Goal: Information Seeking & Learning: Check status

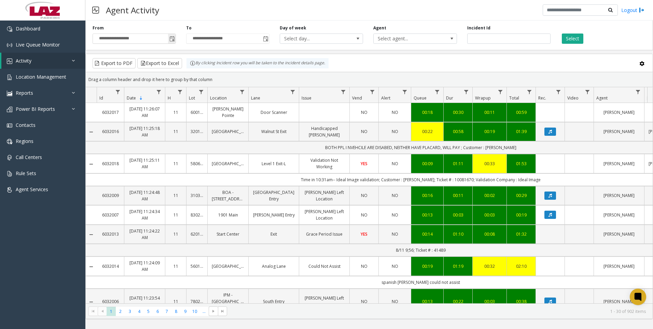
click at [170, 40] on span "Toggle popup" at bounding box center [171, 38] width 5 height 5
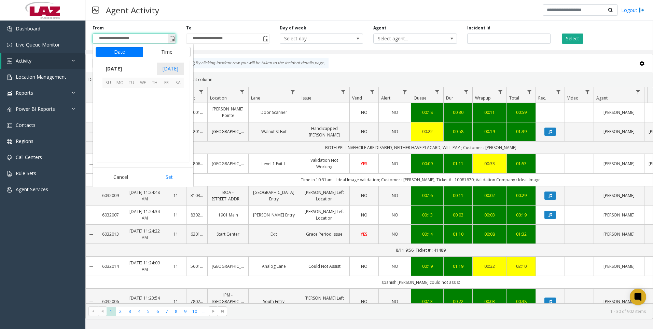
scroll to position [122525, 0]
click at [168, 110] on span "8" at bounding box center [167, 105] width 12 height 12
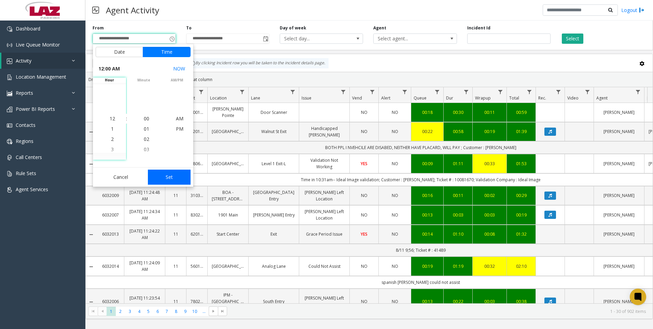
click at [180, 174] on button "Set" at bounding box center [169, 176] width 43 height 15
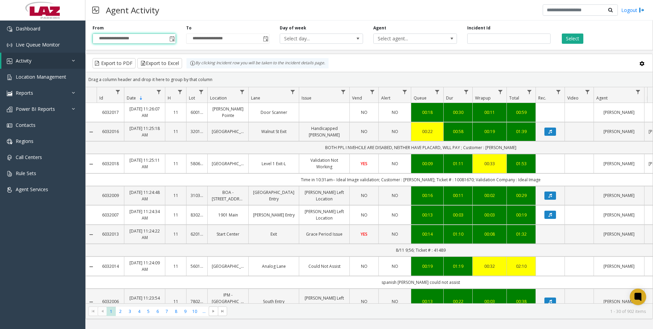
type input "**********"
click at [436, 39] on span "Select agent..." at bounding box center [407, 39] width 66 height 10
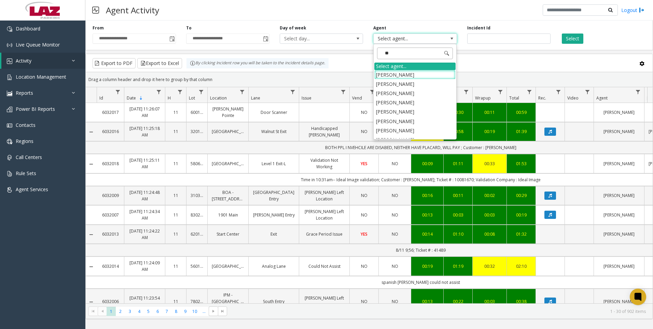
type input "***"
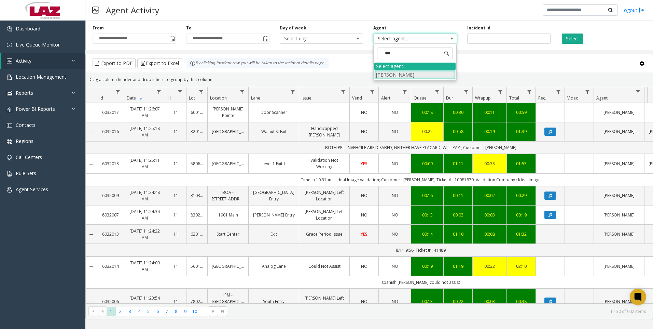
click at [417, 71] on li "[PERSON_NAME]" at bounding box center [414, 74] width 81 height 9
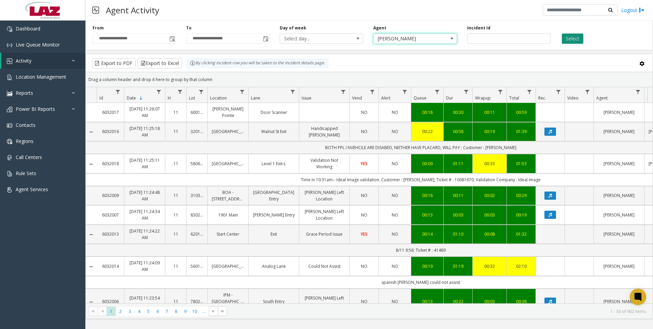
click at [577, 39] on button "Select" at bounding box center [573, 38] width 22 height 10
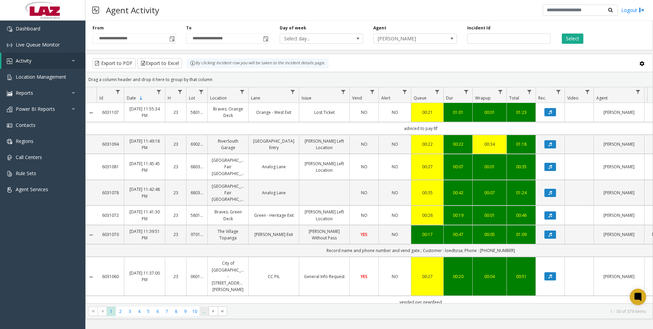
click at [205, 312] on span "..." at bounding box center [204, 310] width 9 height 9
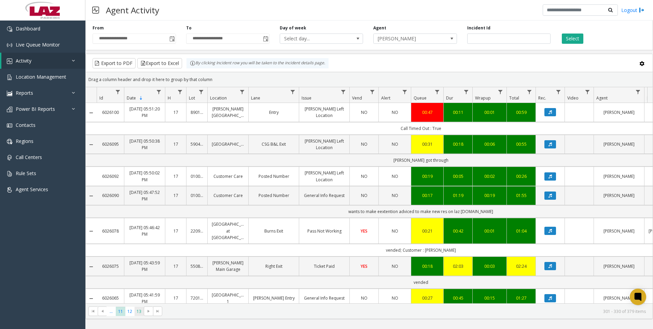
click at [139, 310] on span "13" at bounding box center [139, 310] width 9 height 9
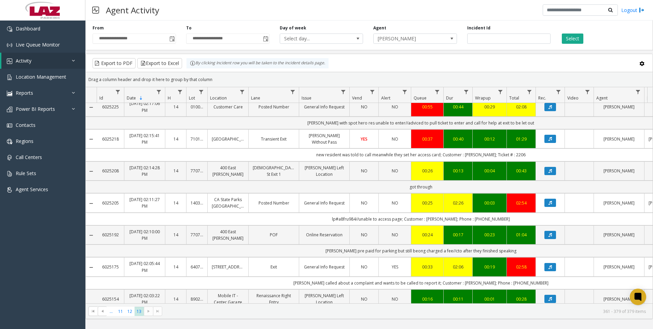
scroll to position [268, 0]
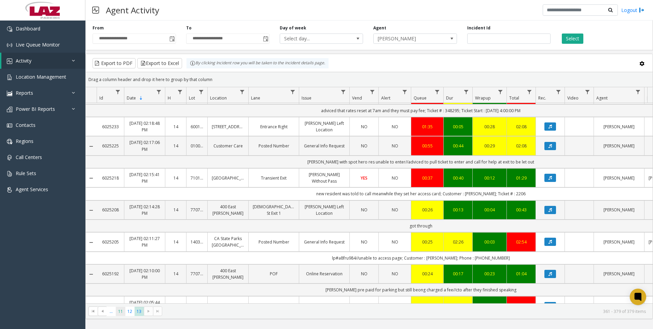
click at [122, 315] on span "11" at bounding box center [120, 310] width 9 height 9
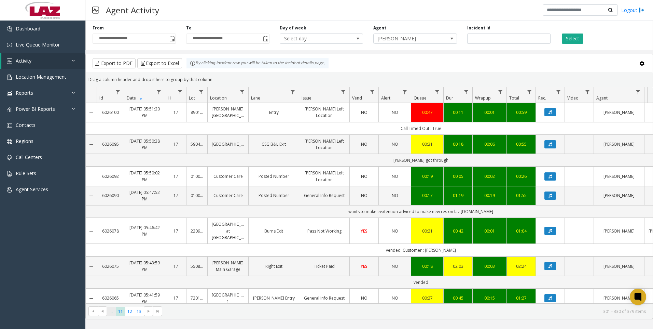
click at [109, 314] on span "..." at bounding box center [111, 310] width 9 height 9
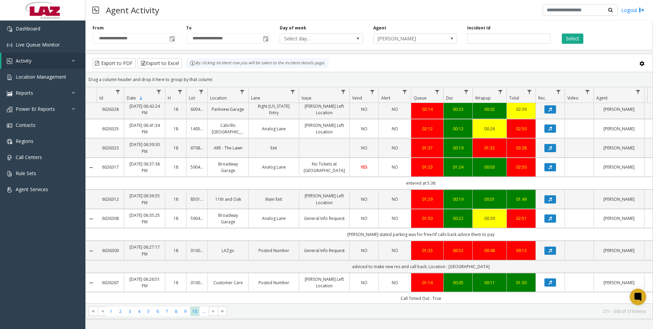
scroll to position [34, 0]
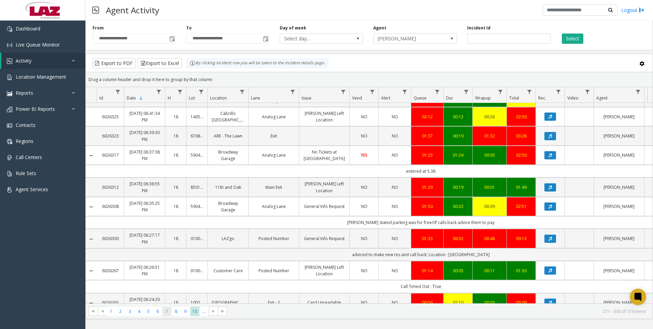
click at [165, 311] on span "7" at bounding box center [166, 310] width 9 height 9
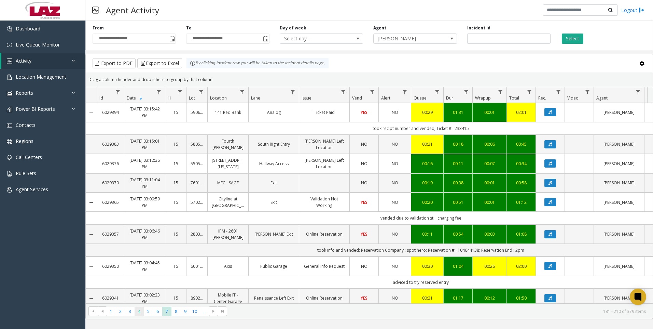
click at [140, 312] on span "4" at bounding box center [139, 310] width 9 height 9
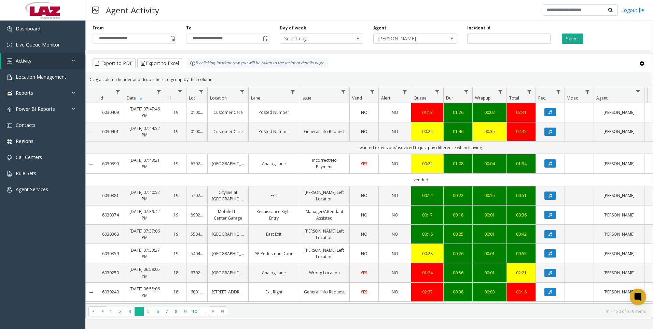
click at [136, 310] on span "4" at bounding box center [139, 310] width 9 height 9
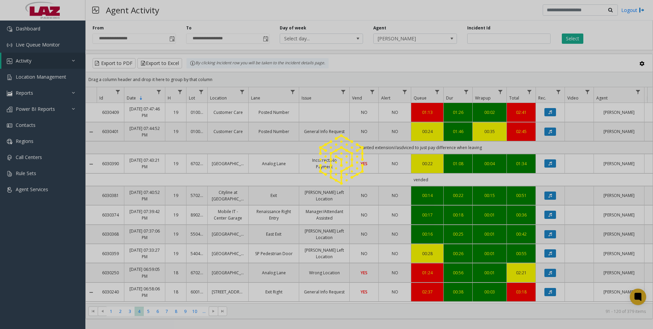
click at [131, 310] on div at bounding box center [326, 164] width 653 height 329
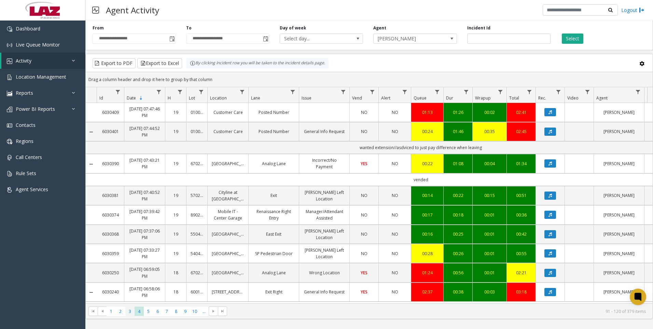
click at [131, 310] on span "3" at bounding box center [129, 310] width 9 height 9
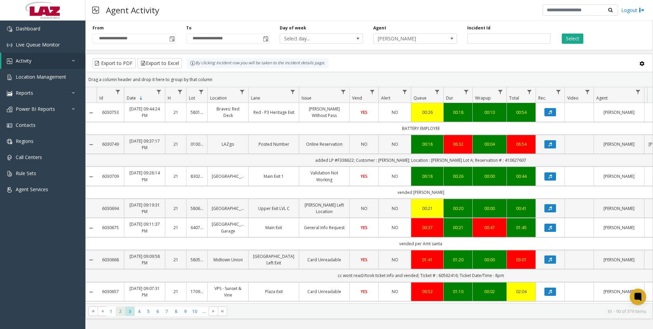
click at [122, 310] on span "2" at bounding box center [120, 310] width 9 height 9
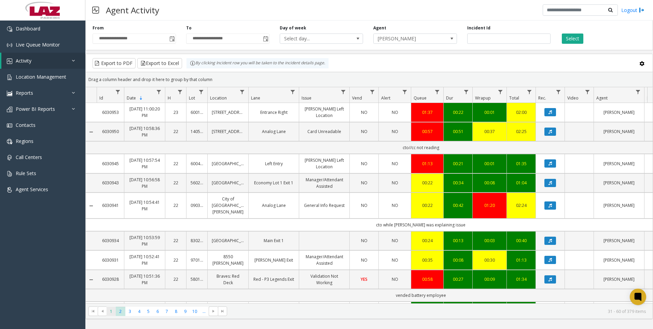
click at [113, 308] on span "1" at bounding box center [111, 310] width 9 height 9
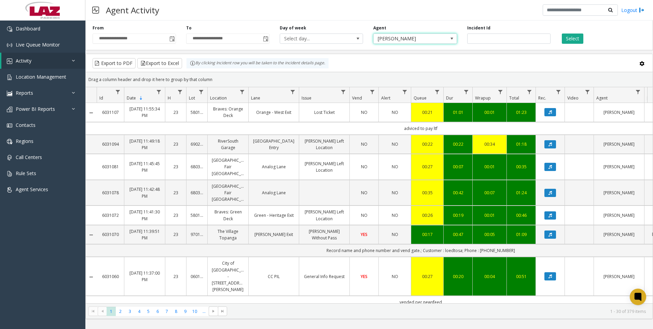
click at [423, 38] on span "[PERSON_NAME]" at bounding box center [407, 39] width 66 height 10
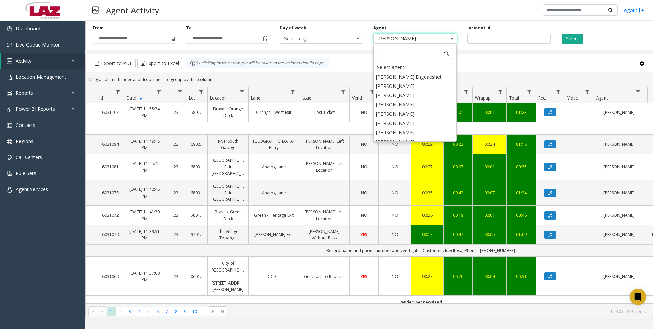
scroll to position [3592, 0]
click at [423, 110] on li "[PERSON_NAME]" at bounding box center [414, 114] width 81 height 9
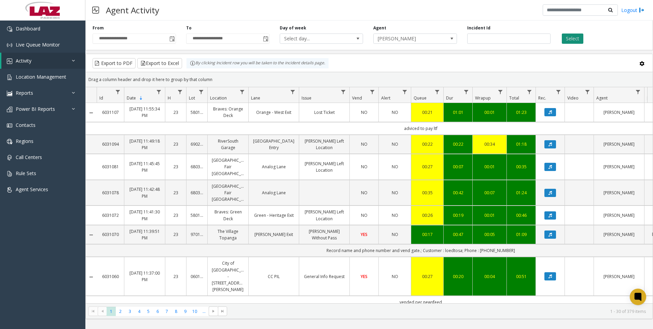
click at [575, 35] on button "Select" at bounding box center [573, 38] width 22 height 10
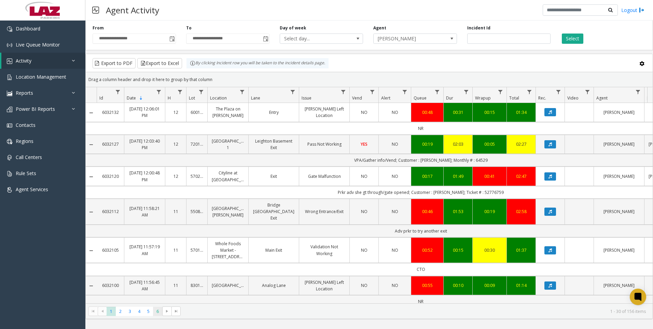
click at [158, 309] on span "6" at bounding box center [157, 310] width 9 height 9
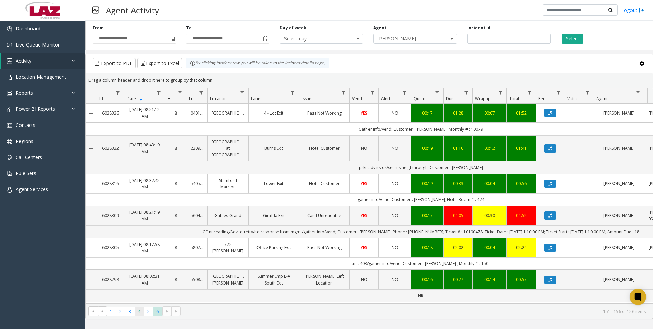
click at [139, 315] on span "4" at bounding box center [139, 310] width 9 height 9
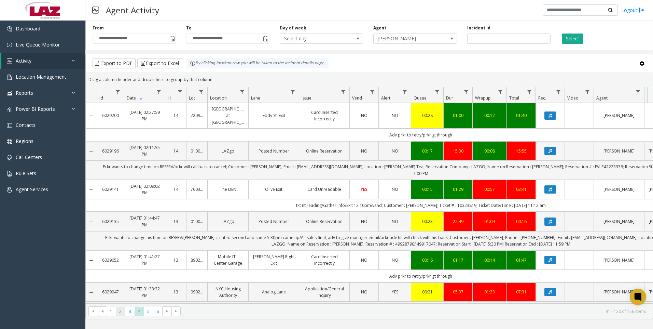
click at [122, 314] on span "2" at bounding box center [120, 310] width 9 height 9
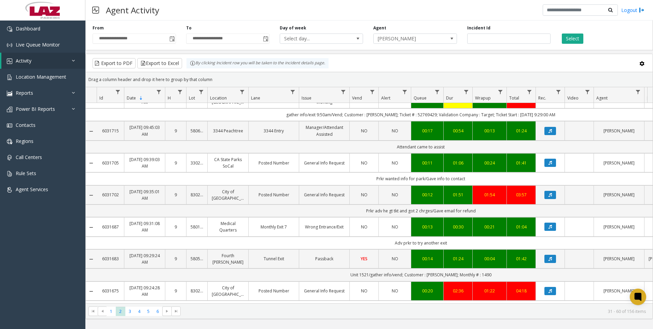
scroll to position [102, 0]
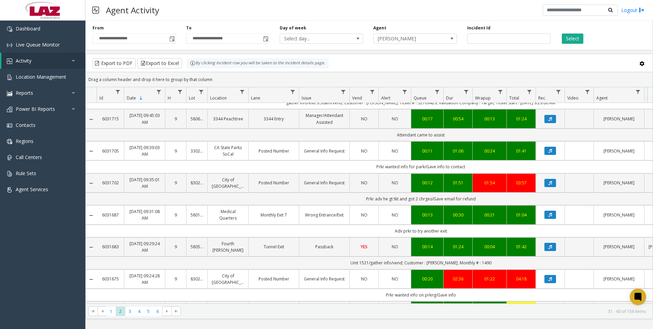
click at [111, 317] on kendo-pager "* * * * * * 1 2 3 4 5 6 31 - 60 of 156 items" at bounding box center [369, 310] width 567 height 15
click at [111, 314] on span "1" at bounding box center [111, 310] width 9 height 9
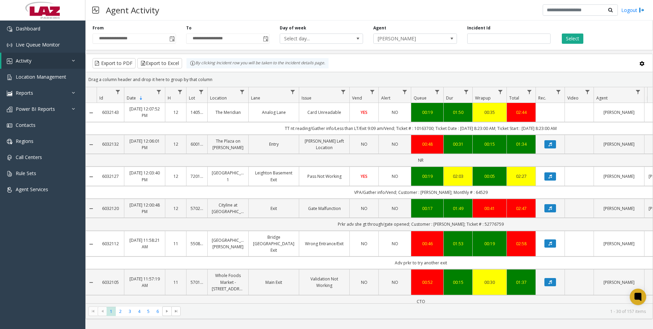
click at [429, 45] on div "**********" at bounding box center [369, 34] width 568 height 32
click at [428, 37] on span "[PERSON_NAME]" at bounding box center [407, 39] width 66 height 10
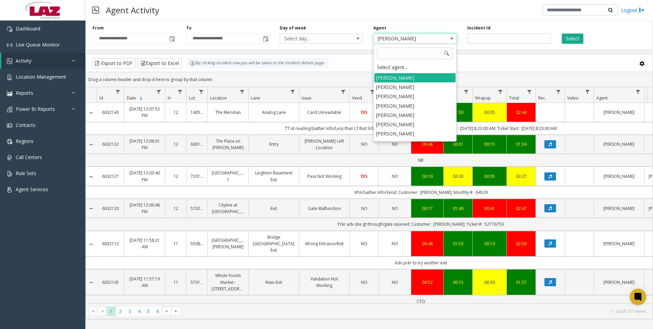
scroll to position [3639, 0]
click at [401, 147] on li "[PERSON_NAME]" at bounding box center [414, 151] width 81 height 9
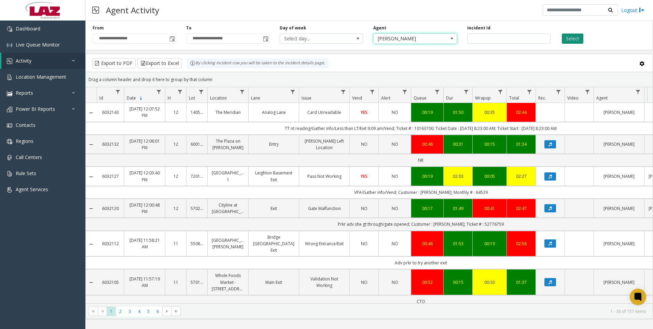
click at [570, 41] on button "Select" at bounding box center [573, 38] width 22 height 10
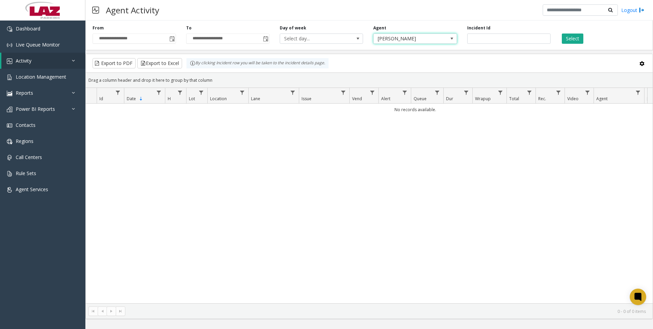
click at [426, 42] on span "[PERSON_NAME]" at bounding box center [407, 39] width 66 height 10
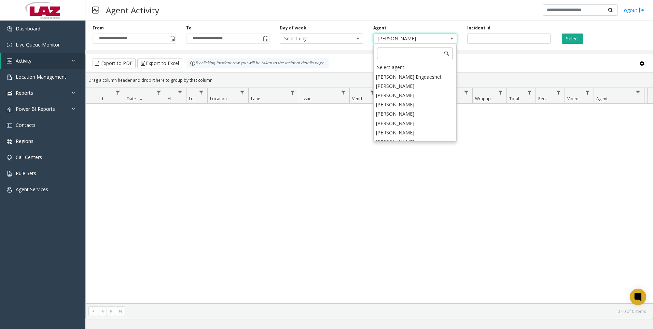
scroll to position [3620, 0]
click at [412, 110] on li "[PERSON_NAME]" at bounding box center [414, 114] width 81 height 9
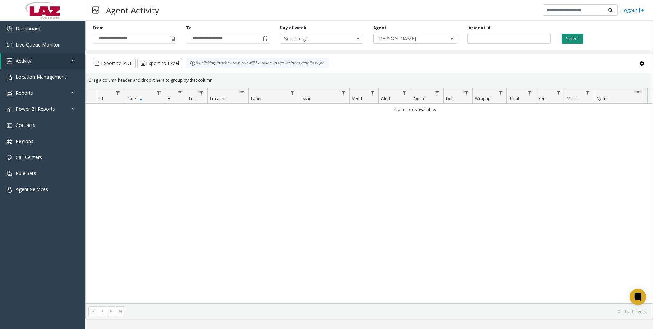
click at [572, 40] on button "Select" at bounding box center [573, 38] width 22 height 10
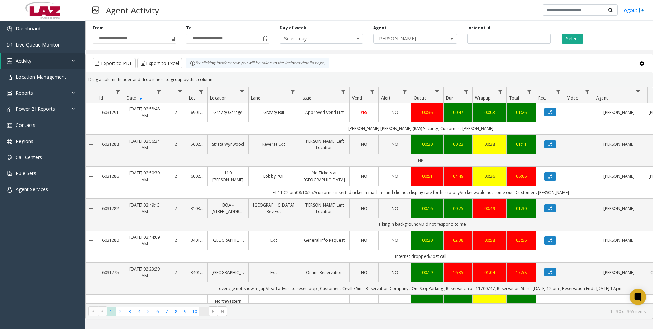
click at [206, 314] on span "..." at bounding box center [204, 310] width 9 height 9
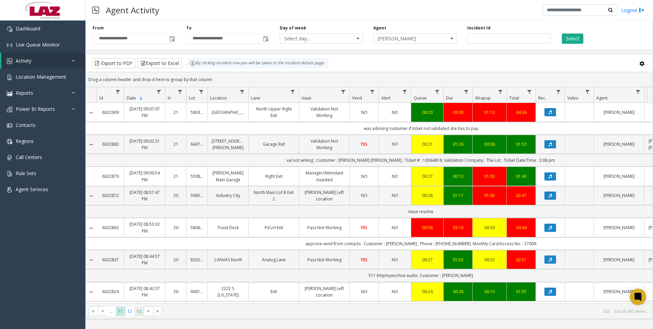
click at [139, 311] on span "13" at bounding box center [139, 310] width 9 height 9
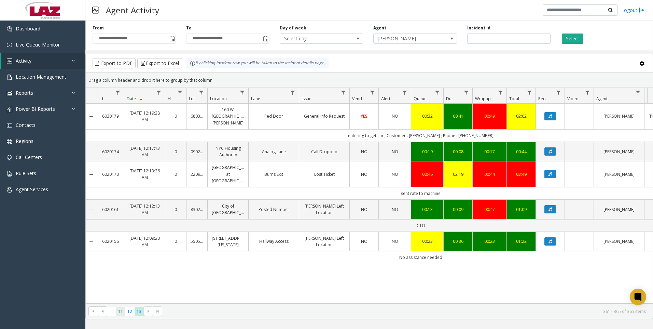
click at [122, 310] on span "11" at bounding box center [120, 310] width 9 height 9
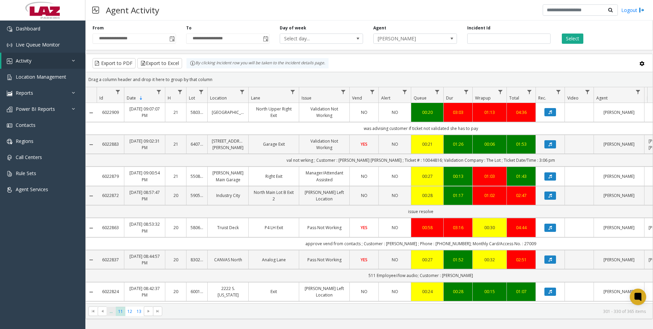
click at [114, 308] on span "..." at bounding box center [111, 310] width 9 height 9
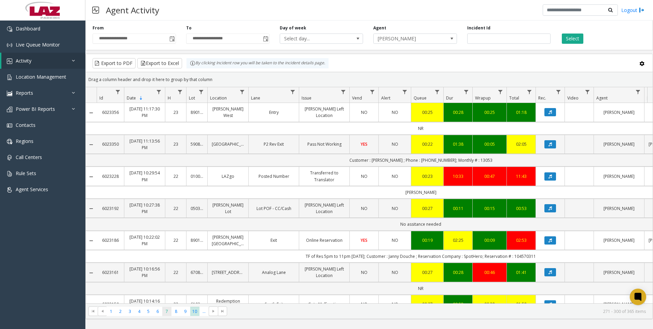
click at [164, 311] on span "7" at bounding box center [166, 310] width 9 height 9
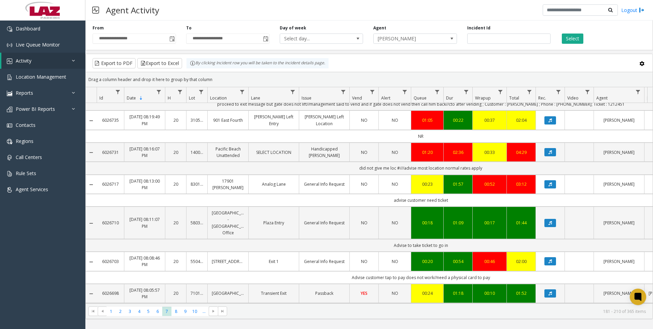
scroll to position [68, 0]
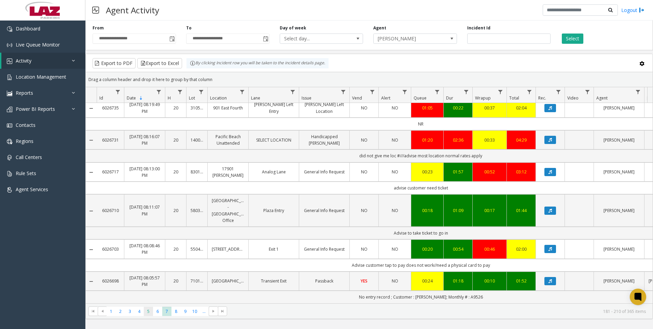
click at [151, 312] on span "5" at bounding box center [148, 310] width 9 height 9
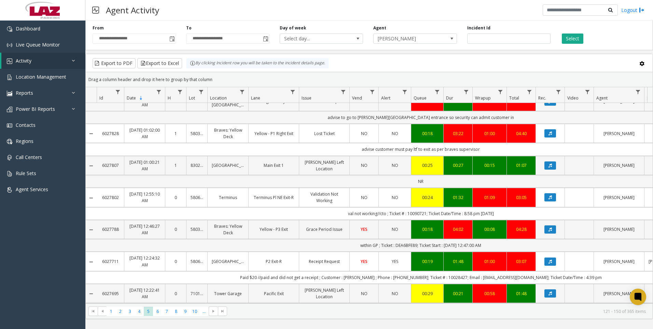
scroll to position [273, 0]
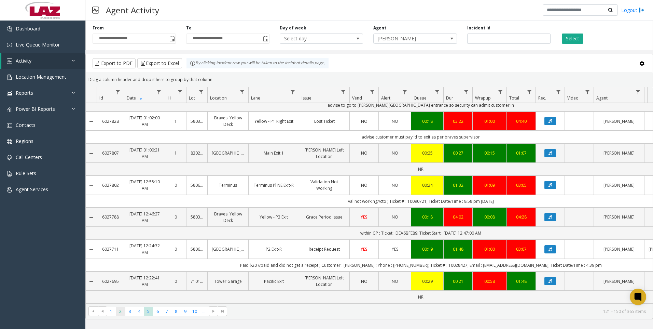
click at [123, 315] on span "2" at bounding box center [120, 310] width 9 height 9
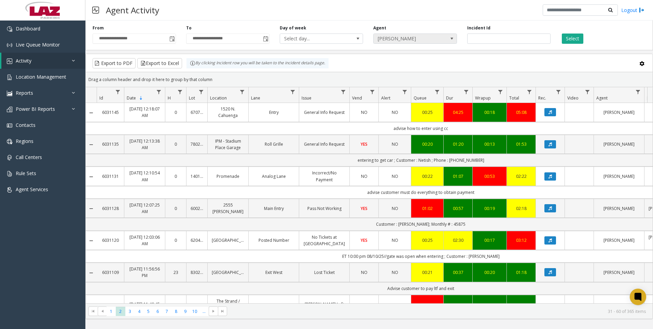
click at [389, 43] on span "[PERSON_NAME]" at bounding box center [407, 39] width 66 height 10
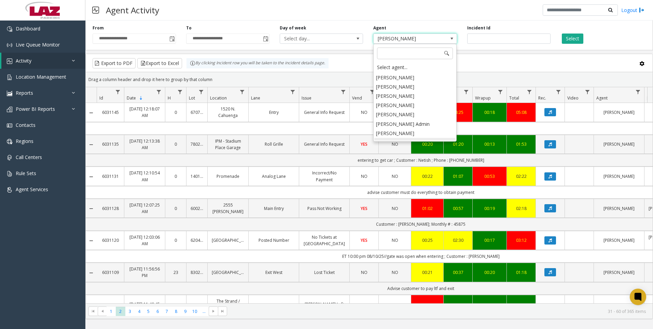
scroll to position [3599, 0]
drag, startPoint x: 399, startPoint y: 114, endPoint x: 399, endPoint y: 120, distance: 5.5
click at [399, 150] on li "[PERSON_NAME]" at bounding box center [414, 154] width 81 height 9
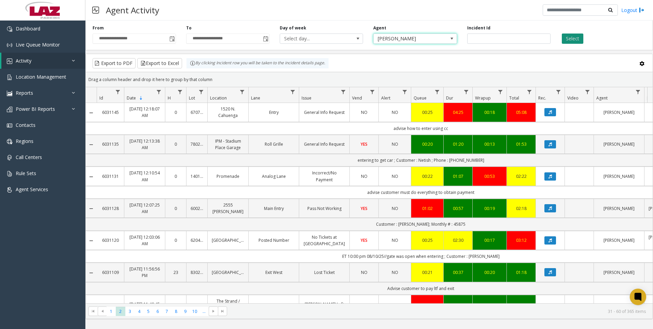
click at [577, 37] on button "Select" at bounding box center [573, 38] width 22 height 10
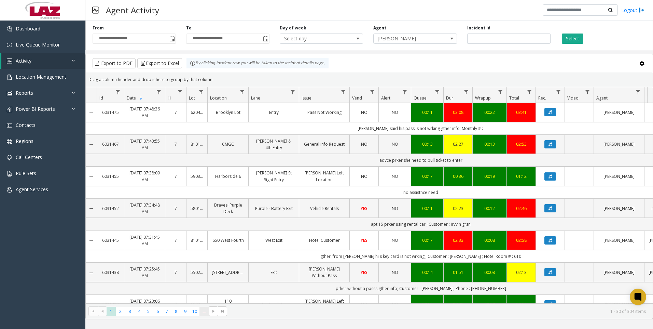
click at [202, 310] on span "..." at bounding box center [204, 310] width 9 height 9
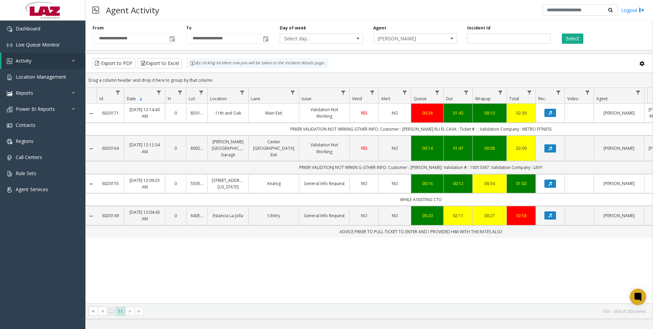
click at [110, 315] on span "..." at bounding box center [111, 310] width 9 height 9
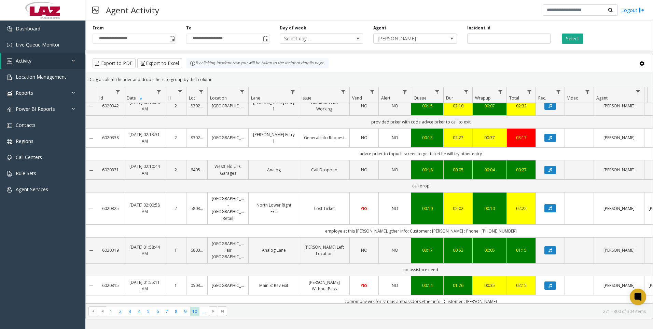
scroll to position [342, 0]
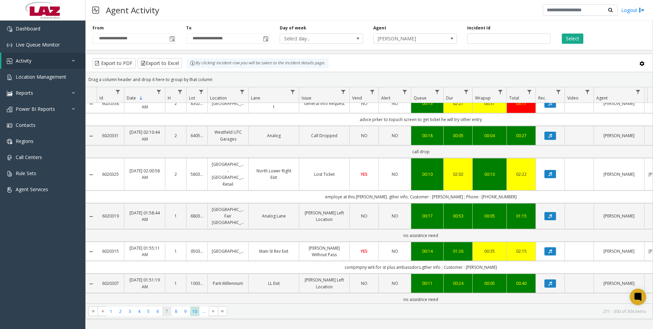
click at [171, 311] on span "7" at bounding box center [166, 310] width 9 height 9
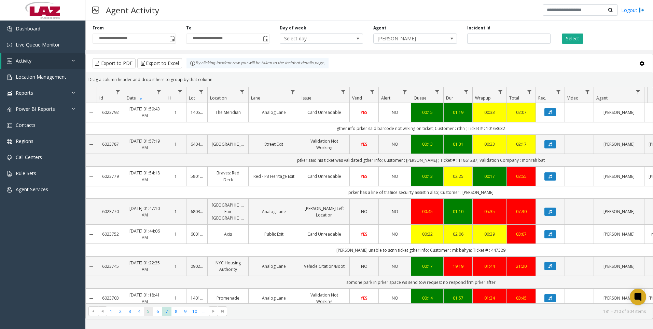
click at [149, 311] on span "5" at bounding box center [148, 310] width 9 height 9
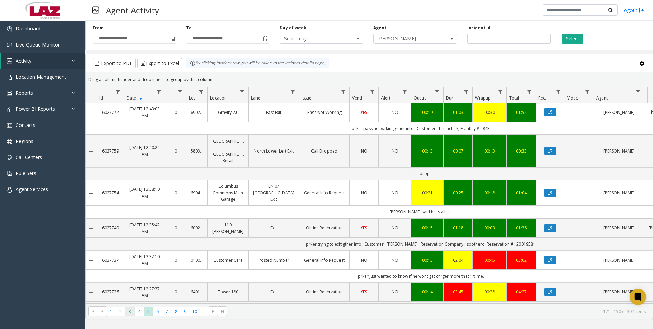
click at [127, 310] on span "3" at bounding box center [129, 310] width 9 height 9
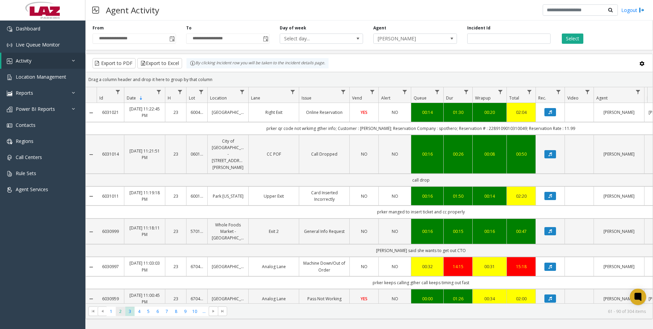
click at [118, 314] on span "2" at bounding box center [120, 310] width 9 height 9
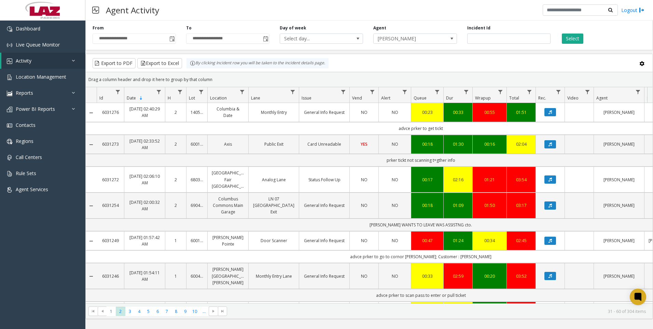
drag, startPoint x: 388, startPoint y: 47, endPoint x: 391, endPoint y: 44, distance: 4.6
click at [391, 44] on div "**********" at bounding box center [369, 34] width 568 height 32
click at [392, 43] on span "[PERSON_NAME]" at bounding box center [407, 39] width 66 height 10
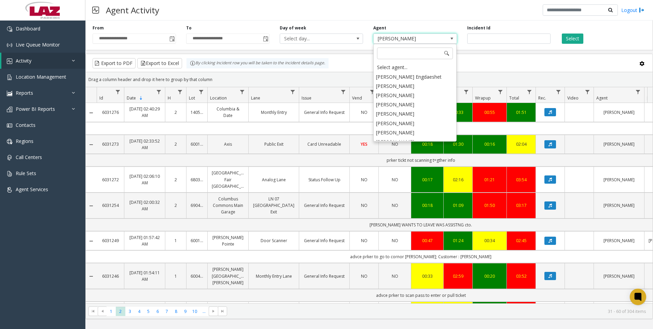
scroll to position [3583, 0]
click at [407, 156] on li "[PERSON_NAME]" at bounding box center [414, 160] width 81 height 9
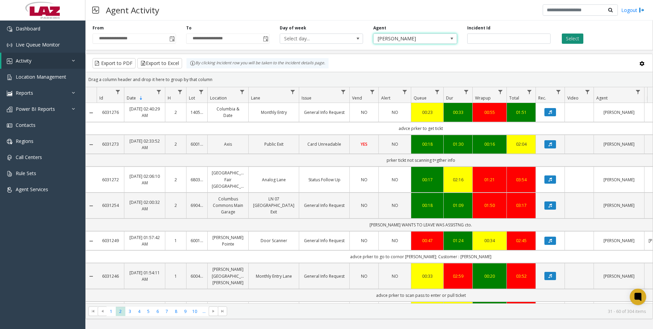
click at [569, 38] on button "Select" at bounding box center [573, 38] width 22 height 10
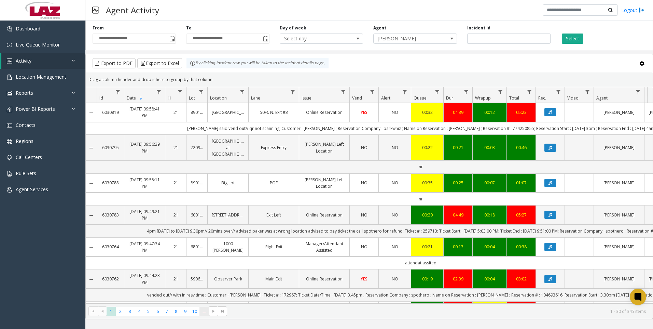
click at [204, 313] on span "..." at bounding box center [204, 310] width 9 height 9
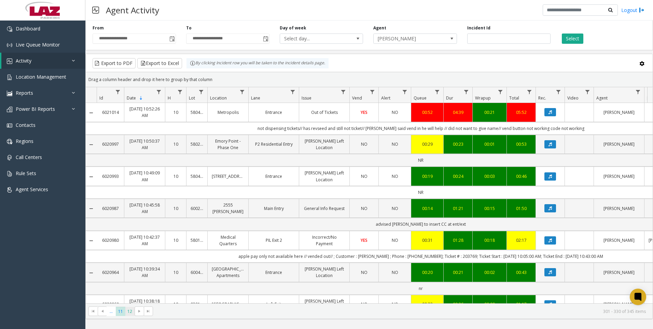
click at [126, 315] on span "12" at bounding box center [129, 310] width 9 height 9
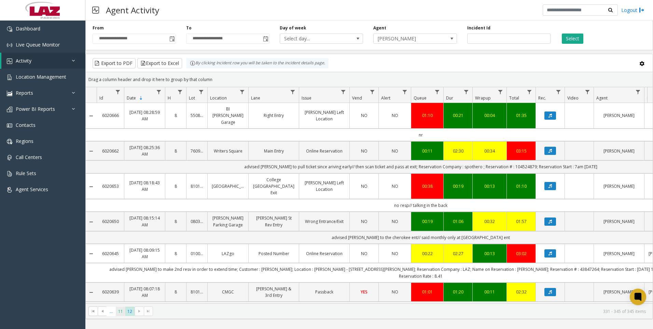
click at [118, 314] on span "11" at bounding box center [120, 310] width 9 height 9
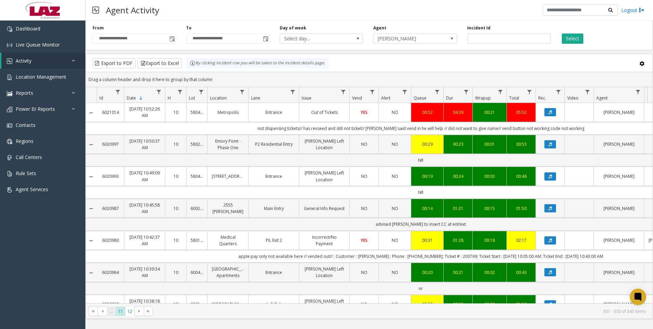
click at [113, 314] on span "..." at bounding box center [111, 310] width 9 height 9
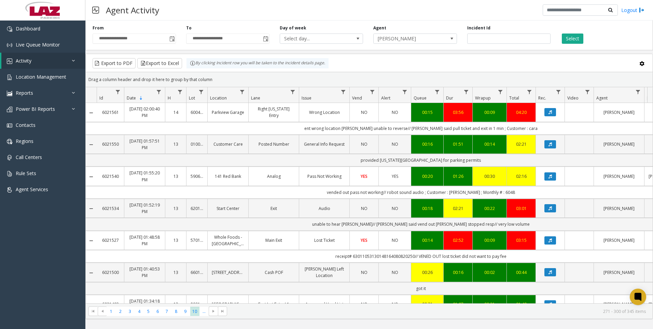
click at [165, 317] on kendo-pager "* * * * * * * * * ** *** 1 2 3 4 5 6 7 8 9 10 ... 271 - 300 of 345 items" at bounding box center [369, 310] width 567 height 15
click at [167, 316] on kendo-pager "* * * * * * * * * ** *** 1 2 3 4 5 6 7 8 9 10 ... 271 - 300 of 345 items" at bounding box center [369, 310] width 567 height 15
click at [167, 315] on kendo-pager "* * * * * * * * * ** *** 1 2 3 4 5 6 7 8 9 10 ... 271 - 300 of 345 items" at bounding box center [369, 310] width 567 height 15
click at [167, 315] on span "7" at bounding box center [166, 310] width 9 height 9
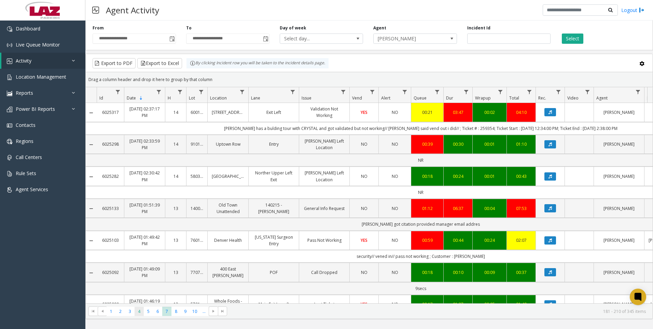
click at [139, 307] on span "4" at bounding box center [139, 310] width 9 height 9
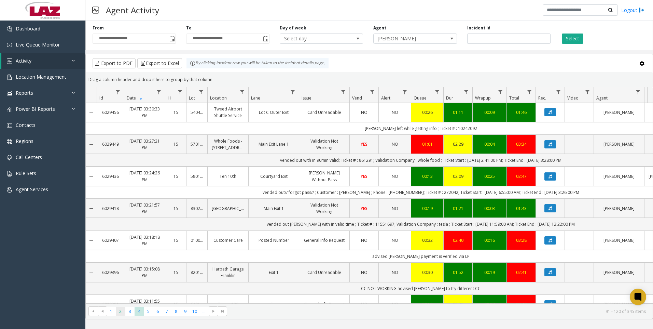
click at [122, 310] on span "2" at bounding box center [120, 310] width 9 height 9
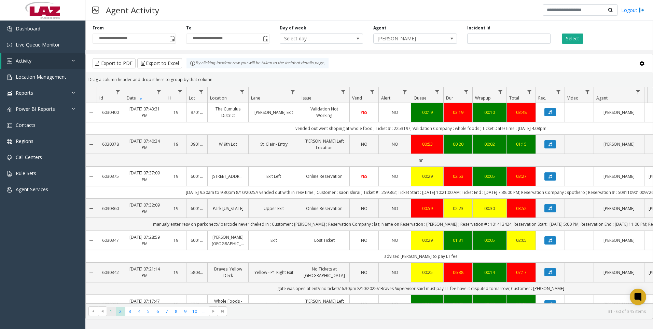
click at [112, 310] on span "1" at bounding box center [111, 310] width 9 height 9
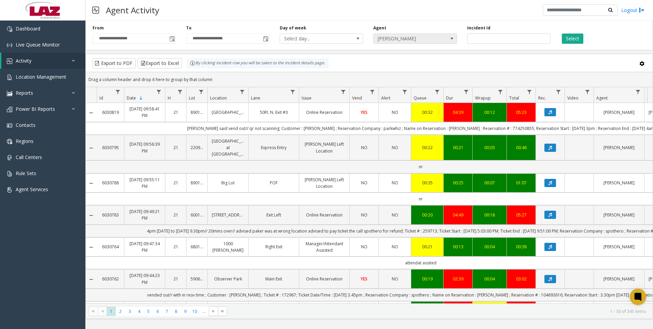
click at [424, 39] on span "[PERSON_NAME]" at bounding box center [407, 39] width 66 height 10
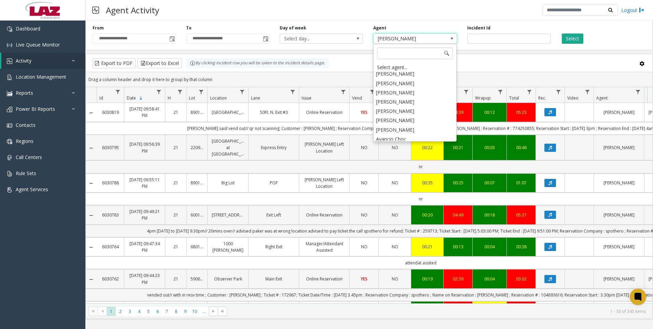
scroll to position [3779, 0]
click at [396, 137] on li "[PERSON_NAME]" at bounding box center [414, 141] width 81 height 9
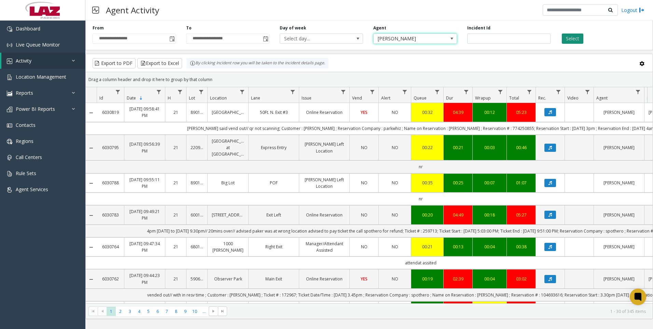
click at [573, 43] on button "Select" at bounding box center [573, 38] width 22 height 10
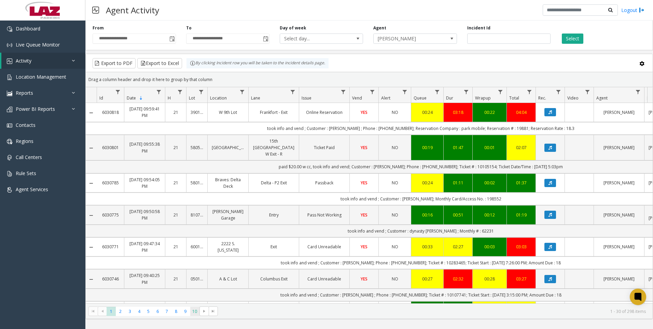
click at [197, 310] on span "10" at bounding box center [194, 310] width 9 height 9
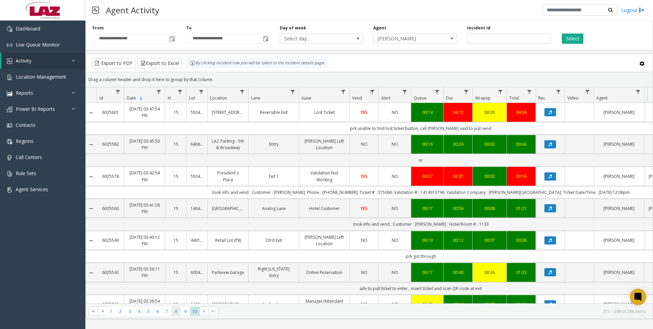
click at [175, 310] on span "8" at bounding box center [175, 310] width 9 height 9
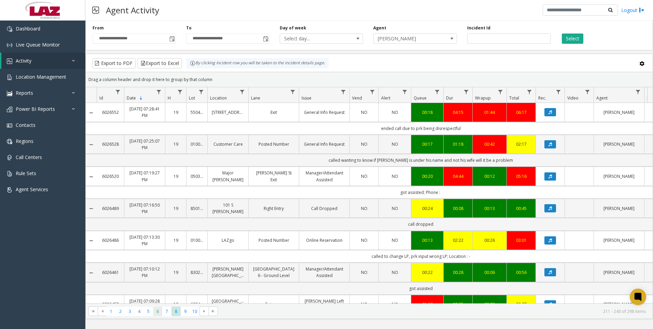
click at [161, 311] on span "6" at bounding box center [157, 310] width 9 height 9
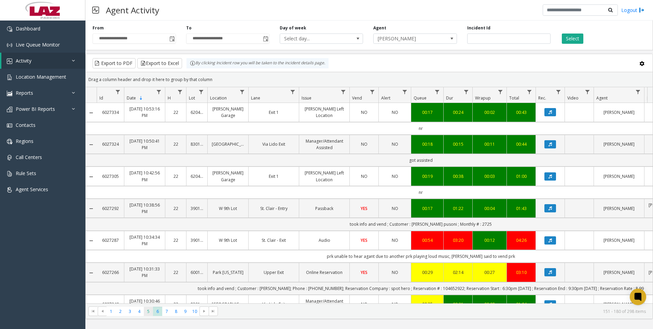
click at [146, 308] on span "5" at bounding box center [148, 310] width 9 height 9
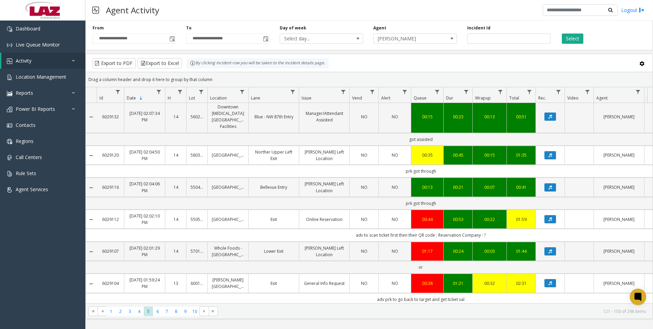
scroll to position [102, 0]
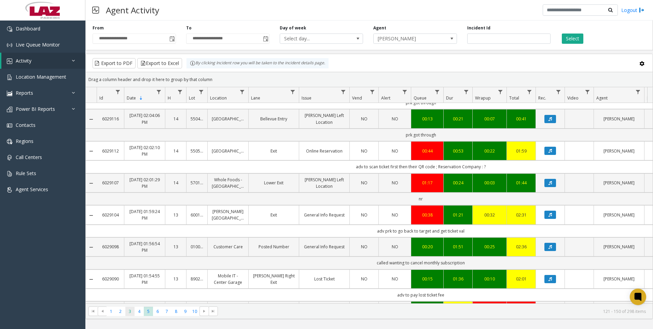
click at [128, 311] on span "3" at bounding box center [129, 310] width 9 height 9
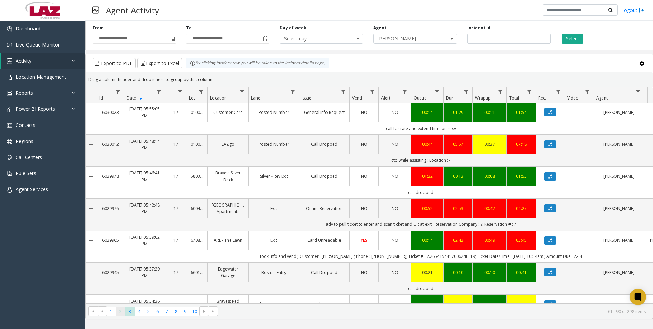
click at [120, 311] on span "2" at bounding box center [120, 310] width 9 height 9
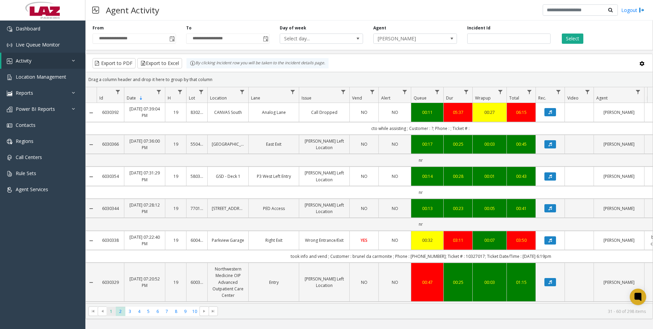
click at [113, 311] on span "1" at bounding box center [111, 310] width 9 height 9
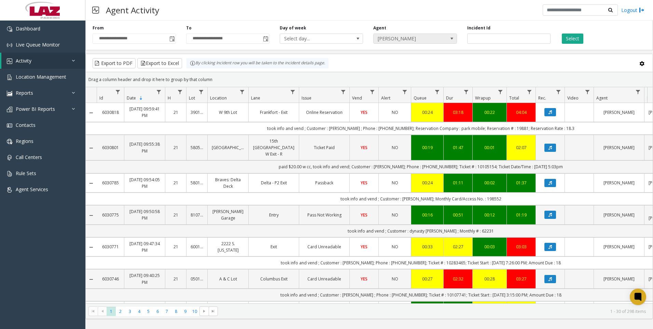
click at [391, 37] on span "[PERSON_NAME]" at bounding box center [407, 39] width 66 height 10
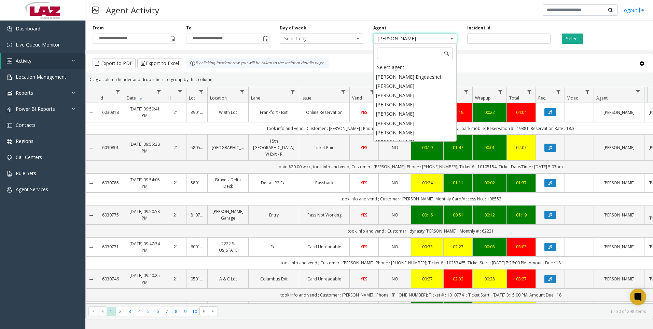
scroll to position [3750, 0]
click at [401, 138] on li "[PERSON_NAME]" at bounding box center [414, 142] width 81 height 9
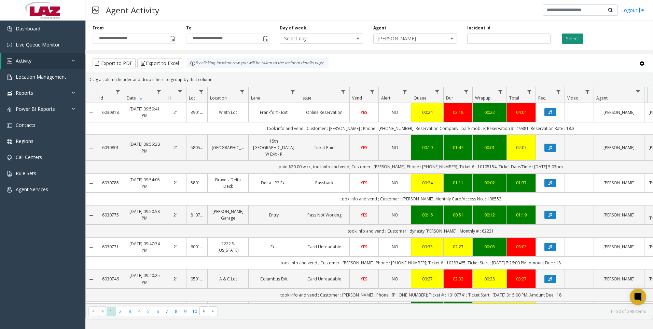
click at [577, 38] on button "Select" at bounding box center [573, 38] width 22 height 10
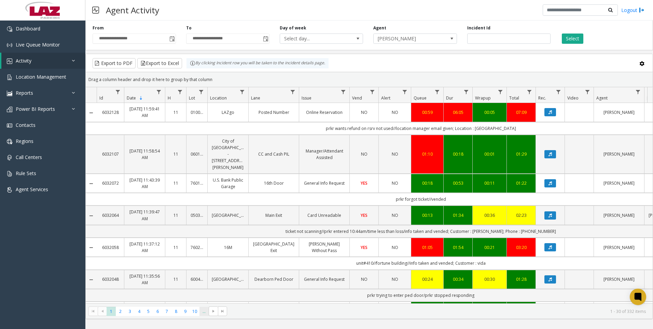
click at [205, 313] on span "..." at bounding box center [204, 310] width 9 height 9
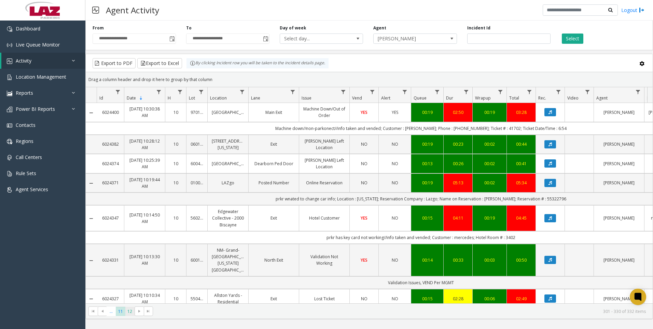
click at [126, 311] on span "12" at bounding box center [129, 310] width 9 height 9
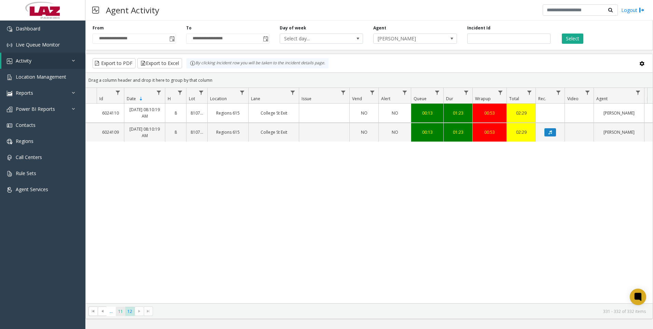
click at [123, 314] on span "11" at bounding box center [120, 310] width 9 height 9
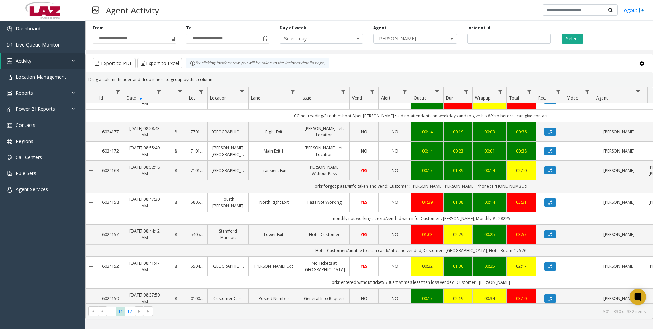
scroll to position [552, 0]
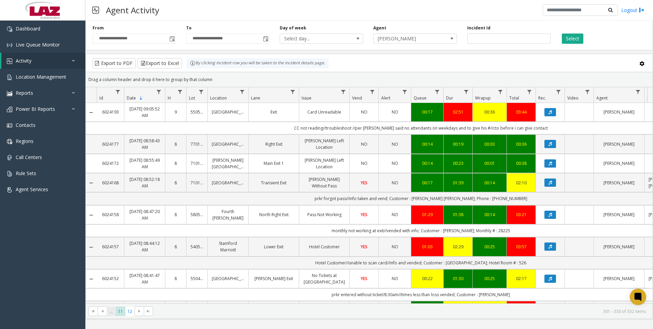
click at [112, 311] on span "..." at bounding box center [111, 310] width 9 height 9
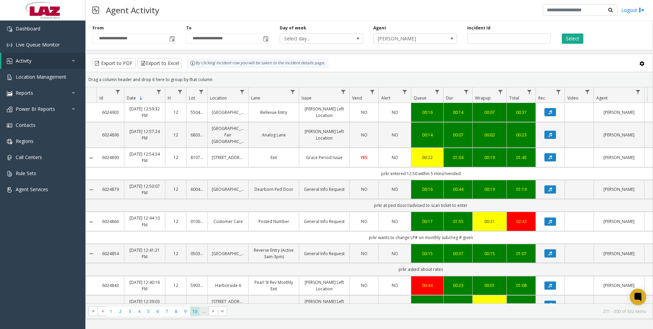
click at [206, 313] on span "..." at bounding box center [204, 310] width 9 height 9
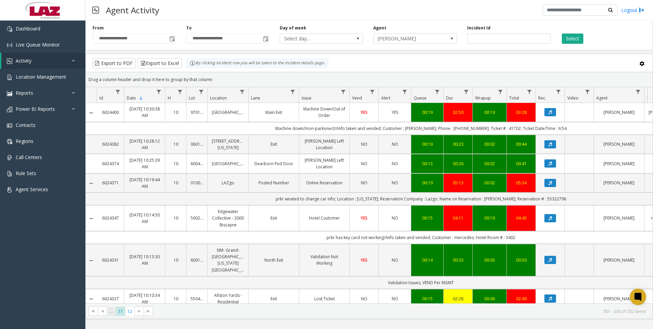
click at [112, 315] on span "..." at bounding box center [111, 310] width 9 height 9
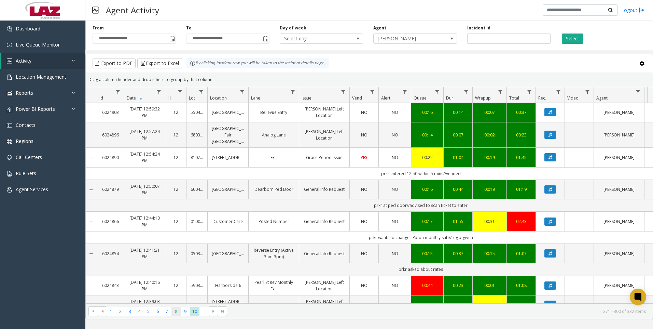
click at [173, 310] on span "8" at bounding box center [175, 310] width 9 height 9
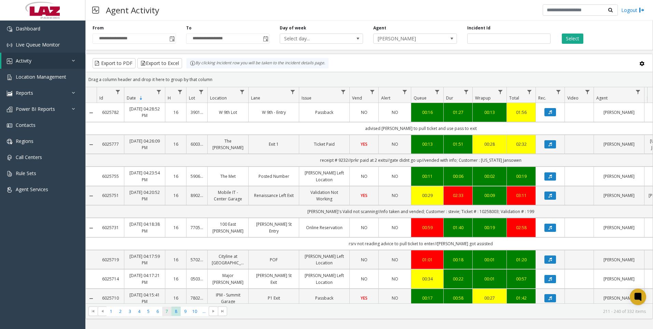
click at [166, 310] on span "7" at bounding box center [166, 310] width 9 height 9
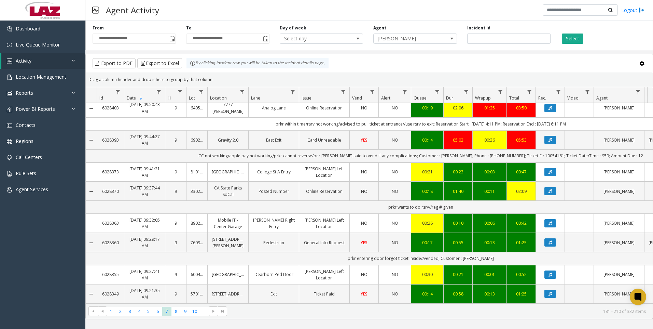
scroll to position [102, 0]
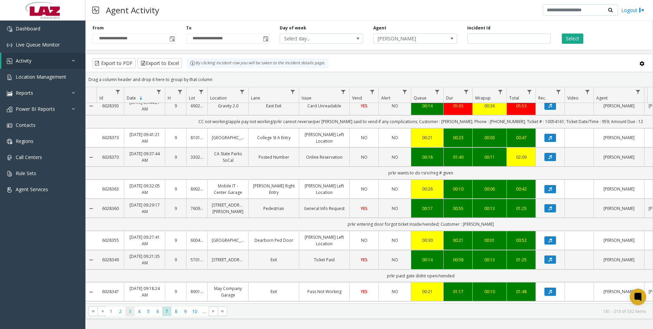
click at [131, 311] on span "3" at bounding box center [129, 310] width 9 height 9
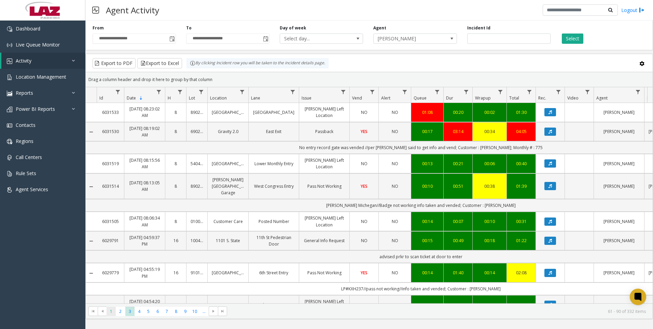
click at [110, 313] on span "1" at bounding box center [111, 310] width 9 height 9
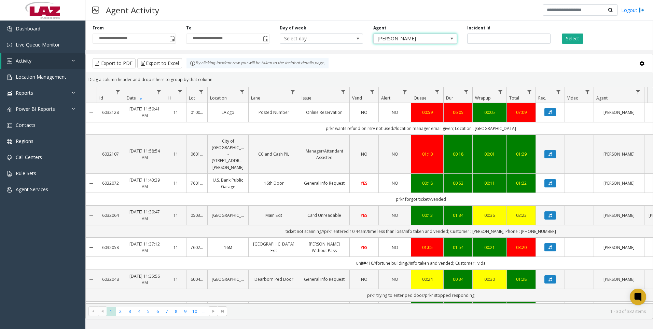
click at [441, 43] on span "[PERSON_NAME]" at bounding box center [414, 38] width 83 height 10
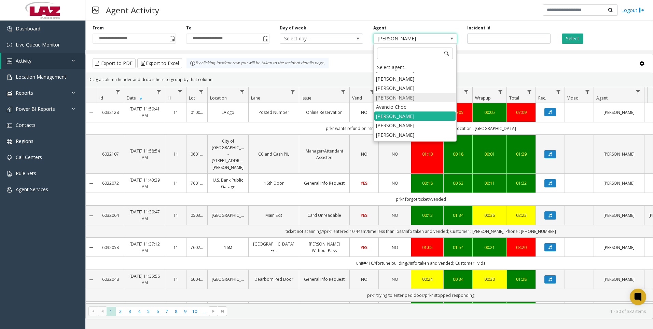
scroll to position [3787, 0]
click at [404, 138] on li "[PERSON_NAME]" at bounding box center [414, 142] width 81 height 9
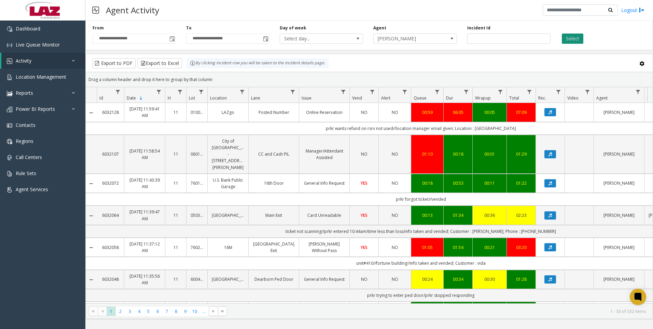
click at [579, 38] on button "Select" at bounding box center [573, 38] width 22 height 10
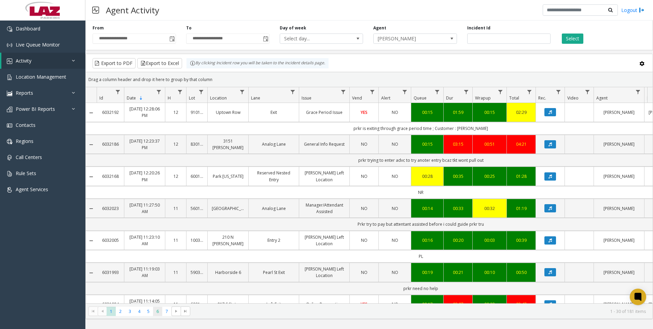
click at [162, 311] on span "6" at bounding box center [157, 310] width 9 height 9
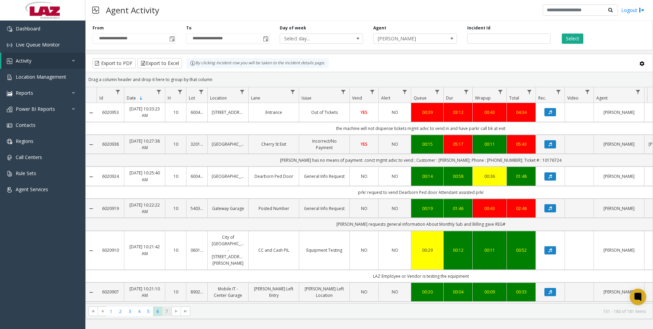
click at [166, 313] on span "7" at bounding box center [166, 310] width 9 height 9
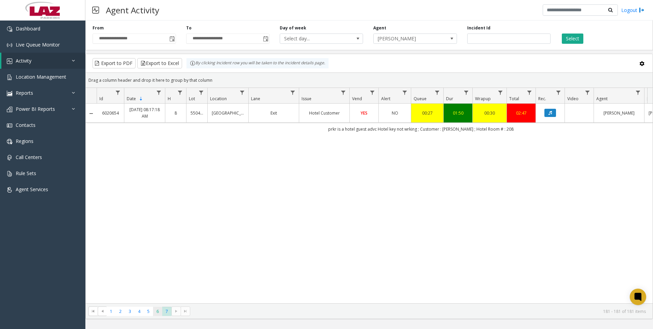
click at [155, 310] on span "6" at bounding box center [157, 310] width 9 height 9
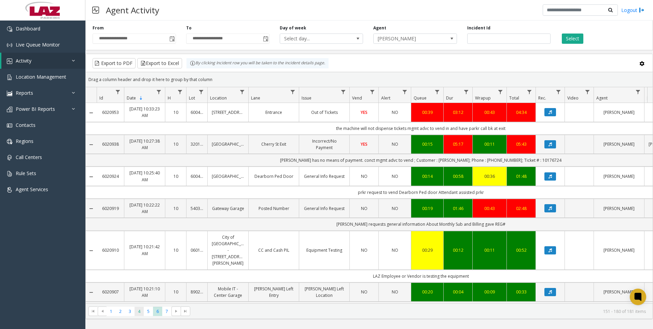
click at [139, 311] on span "4" at bounding box center [139, 310] width 9 height 9
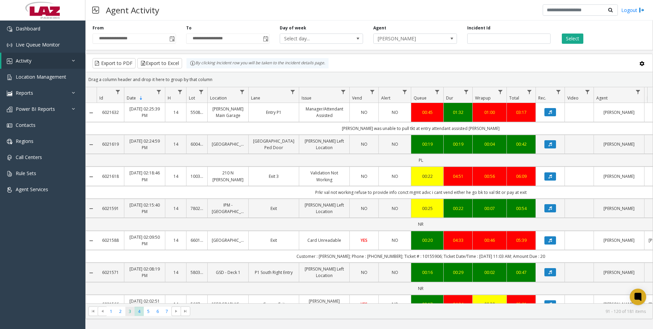
click at [128, 311] on span "3" at bounding box center [129, 310] width 9 height 9
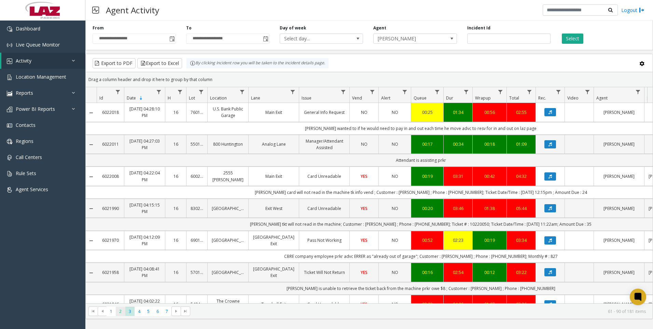
click at [122, 311] on span "2" at bounding box center [120, 310] width 9 height 9
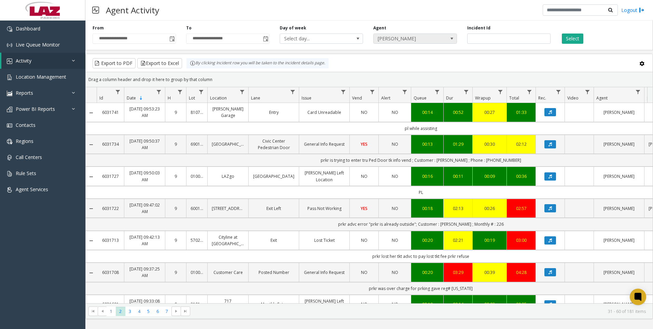
click at [443, 43] on span "[PERSON_NAME]" at bounding box center [414, 38] width 83 height 10
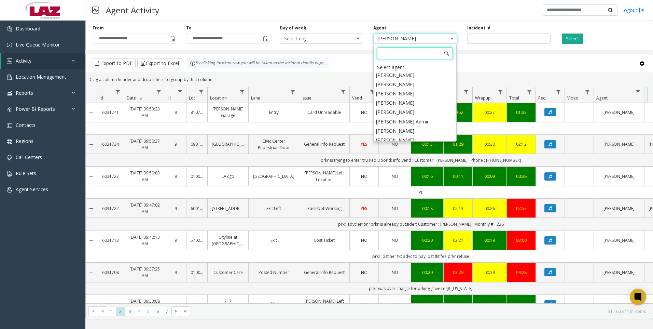
scroll to position [3554, 0]
click at [414, 110] on li "[PERSON_NAME]" at bounding box center [414, 114] width 81 height 9
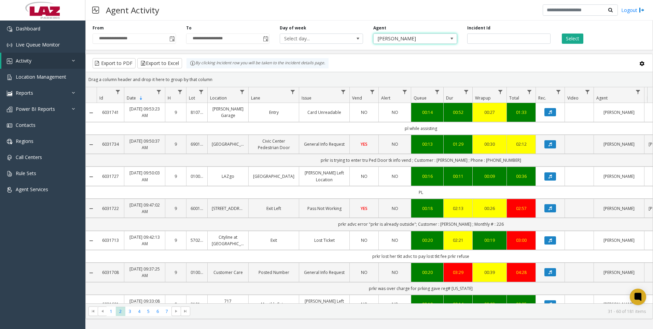
click at [566, 44] on div "**********" at bounding box center [369, 34] width 568 height 32
click at [568, 37] on button "Select" at bounding box center [573, 38] width 22 height 10
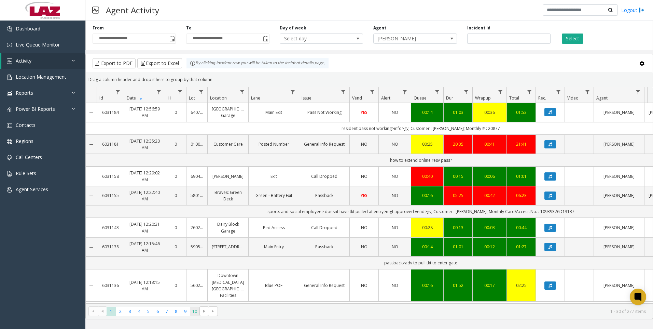
click at [198, 311] on span "10" at bounding box center [194, 310] width 9 height 9
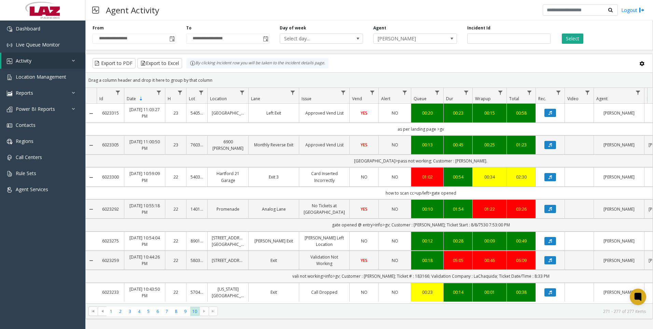
scroll to position [3, 0]
click at [178, 310] on span "8" at bounding box center [175, 310] width 9 height 9
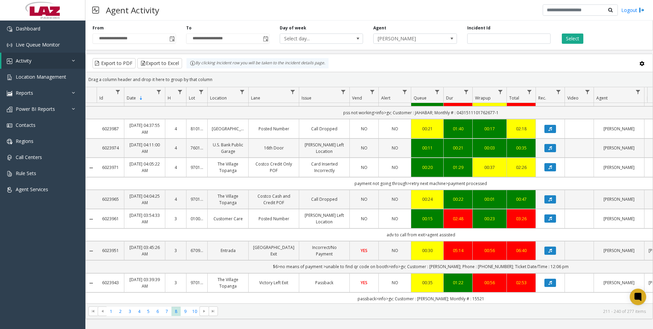
scroll to position [102, 0]
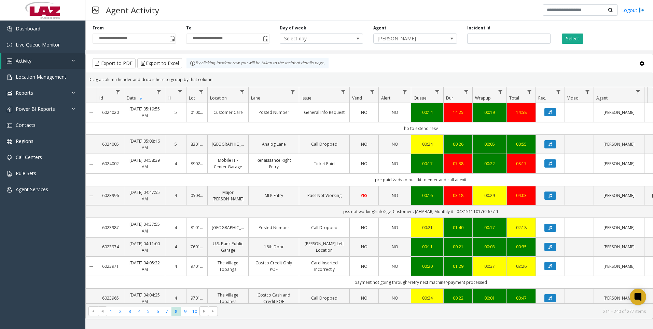
scroll to position [102, 0]
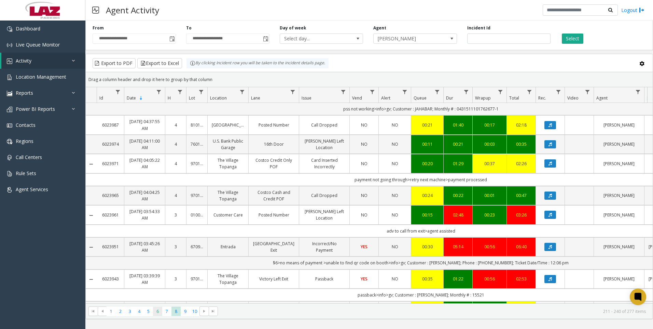
click at [161, 315] on span "6" at bounding box center [157, 310] width 9 height 9
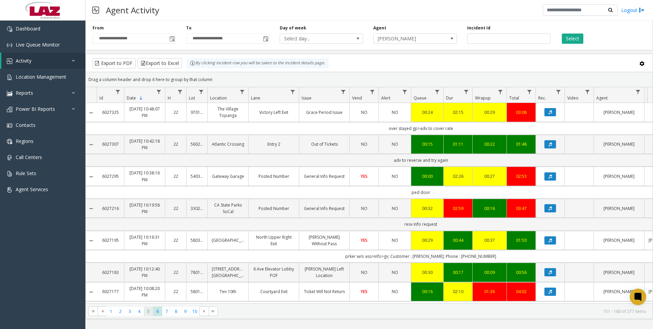
click at [148, 311] on span "5" at bounding box center [148, 310] width 9 height 9
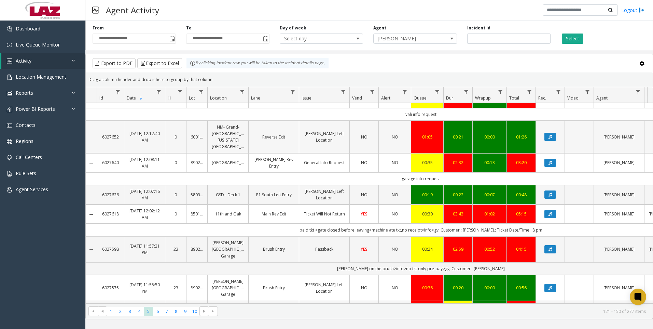
scroll to position [410, 0]
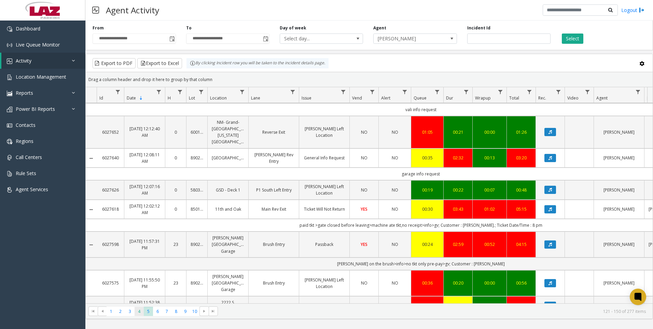
click at [142, 312] on span "4" at bounding box center [139, 310] width 9 height 9
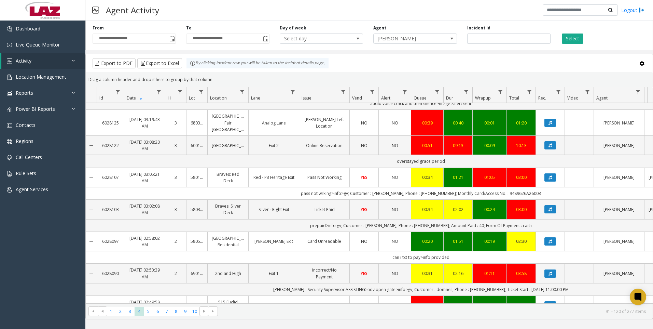
scroll to position [541, 0]
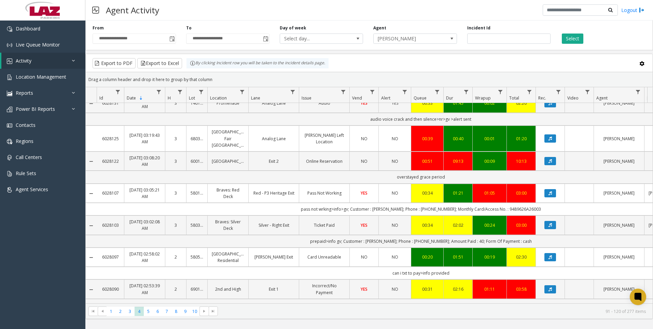
click at [506, 45] on div "**********" at bounding box center [369, 34] width 568 height 32
click at [508, 41] on input "number" at bounding box center [508, 38] width 83 height 10
paste input "*******"
type input "*******"
click at [570, 38] on button "Select" at bounding box center [573, 38] width 22 height 10
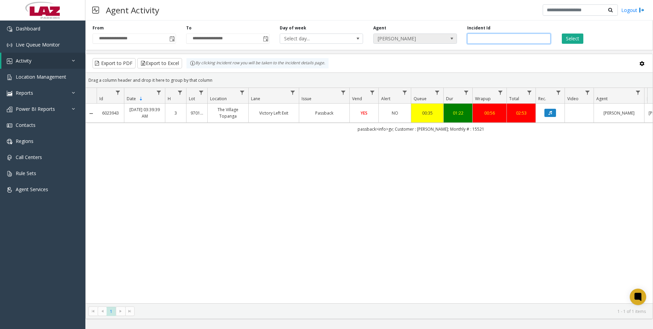
drag, startPoint x: 503, startPoint y: 40, endPoint x: 451, endPoint y: 43, distance: 51.6
click at [451, 43] on div "**********" at bounding box center [369, 34] width 568 height 32
click at [571, 35] on button "Select" at bounding box center [573, 38] width 22 height 10
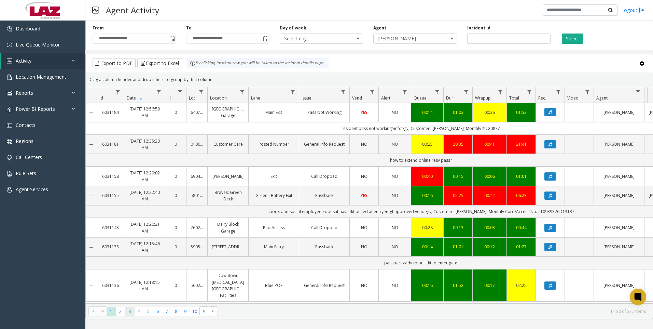
click at [132, 311] on span "3" at bounding box center [129, 310] width 9 height 9
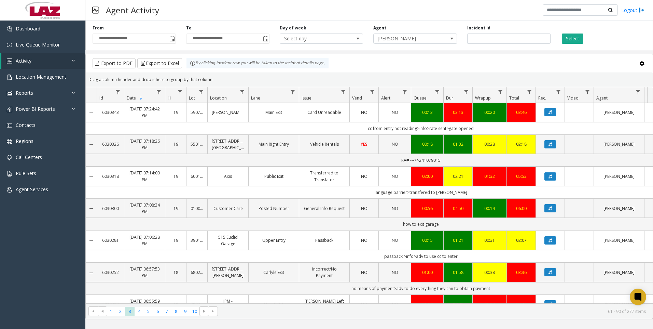
click at [120, 316] on kendo-pager "* * * * * * * * * ** 1 2 3 4 5 6 7 8 9 10 61 - 90 of 277 items" at bounding box center [369, 310] width 567 height 15
click at [121, 310] on span "2" at bounding box center [120, 310] width 9 height 9
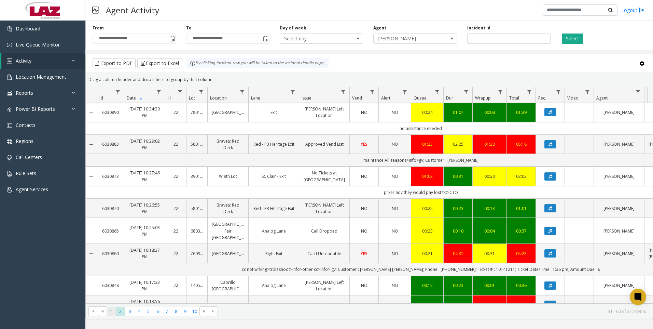
click at [111, 310] on span "1" at bounding box center [111, 310] width 9 height 9
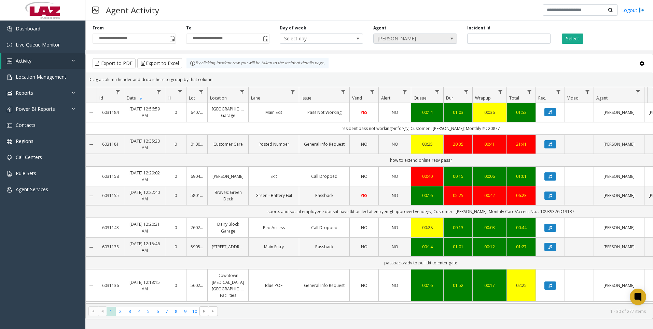
click at [411, 36] on span "[PERSON_NAME]" at bounding box center [407, 39] width 66 height 10
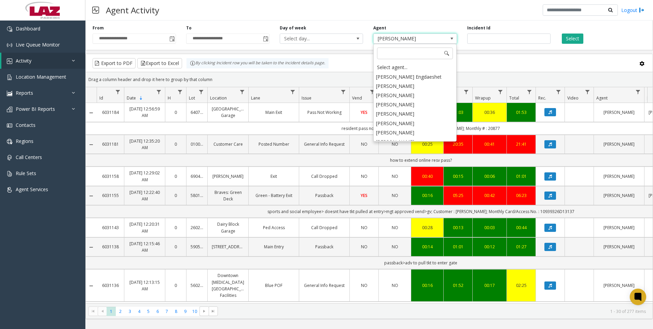
scroll to position [3499, 0]
click at [405, 138] on li "[PERSON_NAME]" at bounding box center [414, 142] width 81 height 9
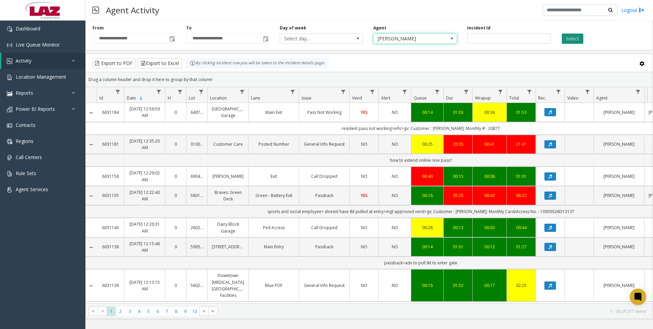
click at [580, 41] on button "Select" at bounding box center [573, 38] width 22 height 10
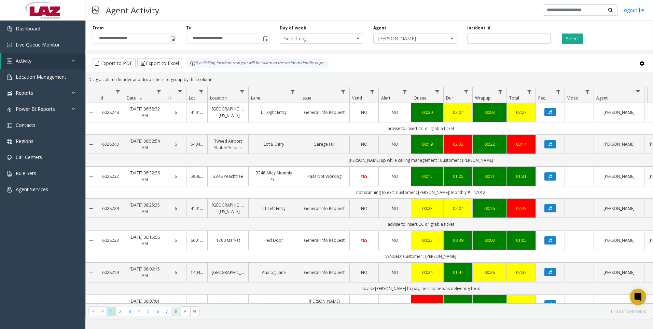
click at [177, 311] on span "8" at bounding box center [175, 310] width 9 height 9
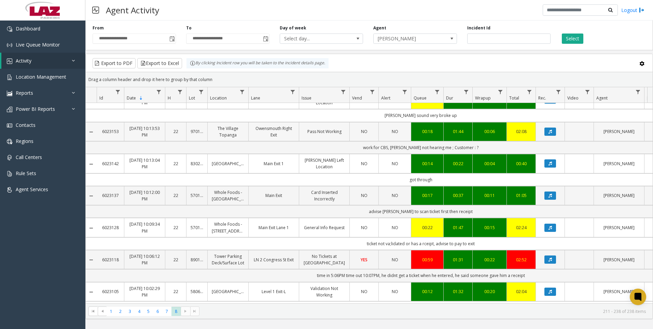
scroll to position [683, 0]
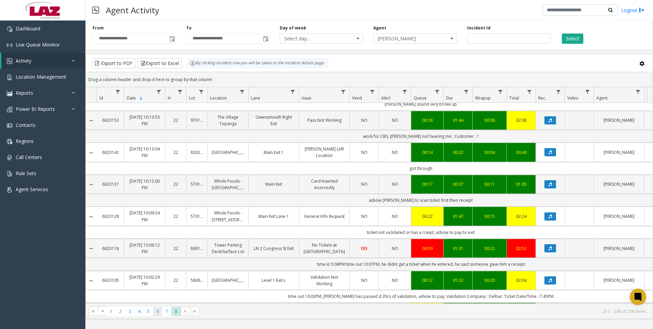
click at [158, 310] on span "6" at bounding box center [157, 310] width 9 height 9
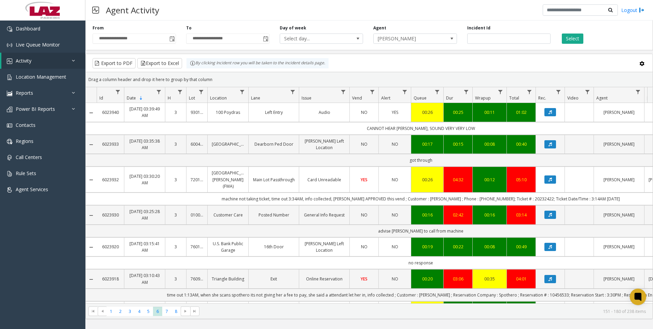
click at [172, 316] on kendo-pager "* * * * * * * * 1 2 3 4 5 6 7 8 151 - 180 of 238 items" at bounding box center [369, 310] width 567 height 15
click at [164, 313] on span "7" at bounding box center [166, 310] width 9 height 9
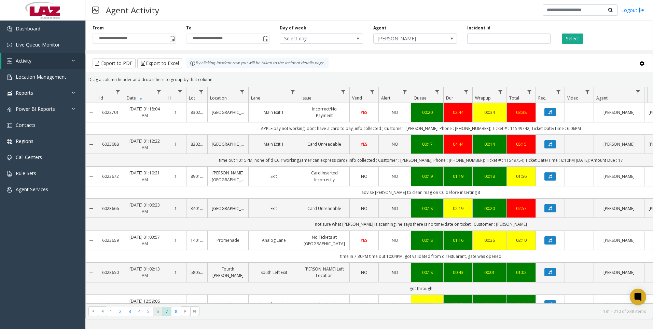
click at [159, 312] on span "6" at bounding box center [157, 310] width 9 height 9
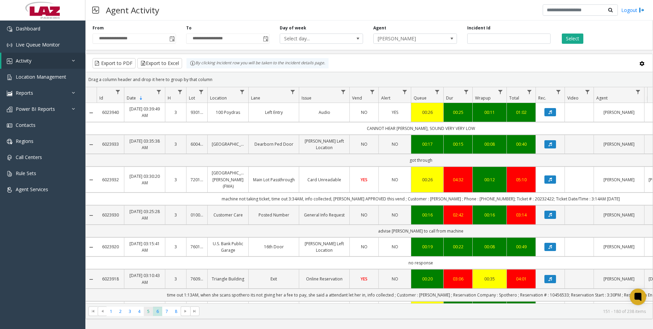
click at [148, 312] on span "5" at bounding box center [148, 310] width 9 height 9
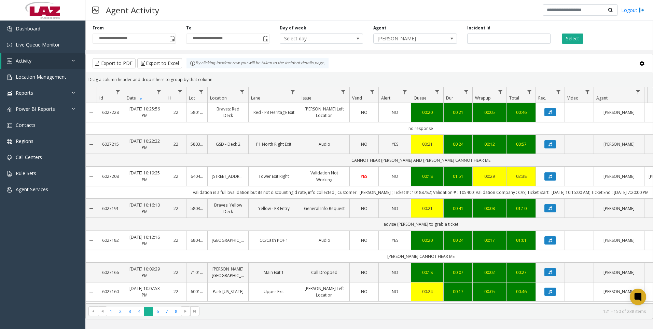
click at [146, 312] on span "5" at bounding box center [148, 310] width 9 height 9
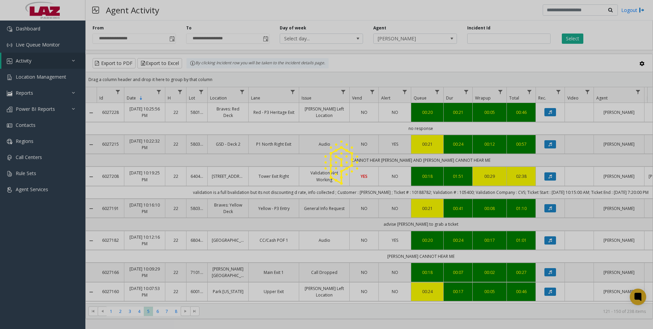
click at [143, 312] on div at bounding box center [326, 164] width 653 height 329
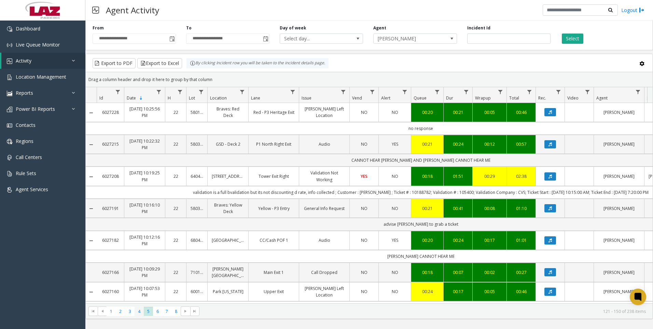
click at [138, 313] on span "4" at bounding box center [139, 310] width 9 height 9
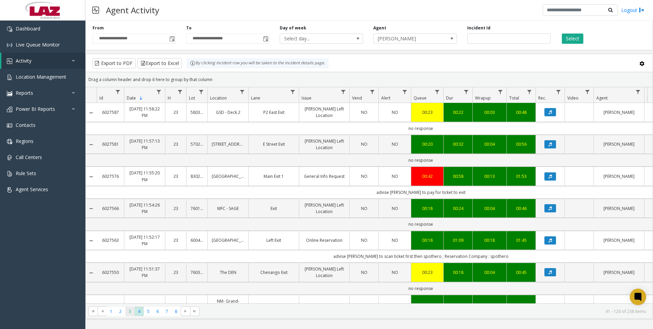
click at [130, 312] on span "3" at bounding box center [129, 310] width 9 height 9
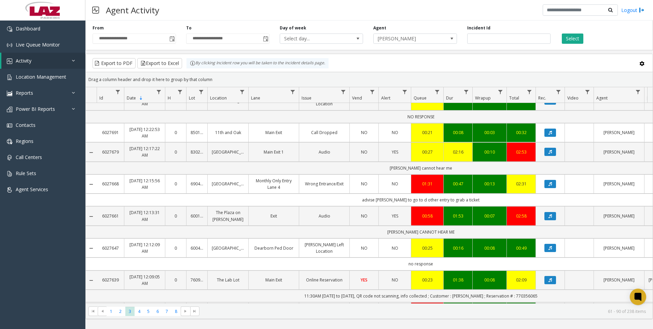
scroll to position [683, 0]
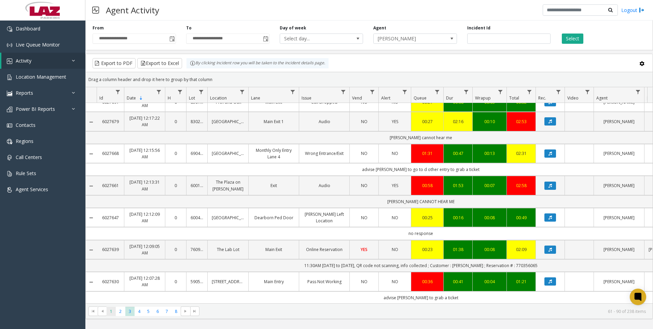
click at [113, 308] on span "1" at bounding box center [111, 310] width 9 height 9
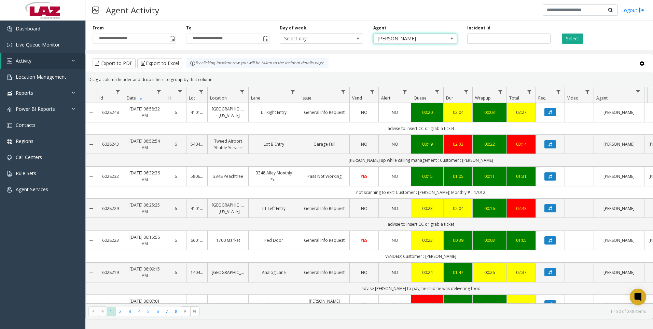
click at [431, 38] on span "[PERSON_NAME]" at bounding box center [407, 39] width 66 height 10
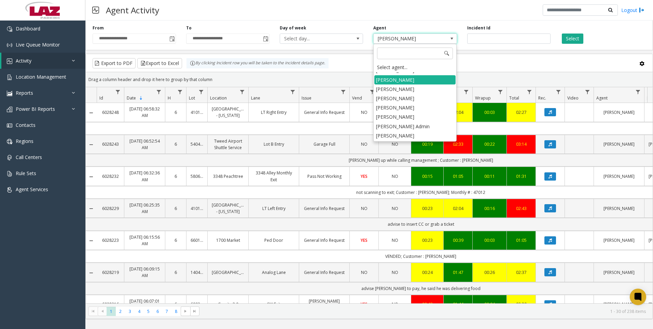
scroll to position [3574, 0]
click at [414, 137] on li "[PERSON_NAME]" at bounding box center [414, 141] width 81 height 9
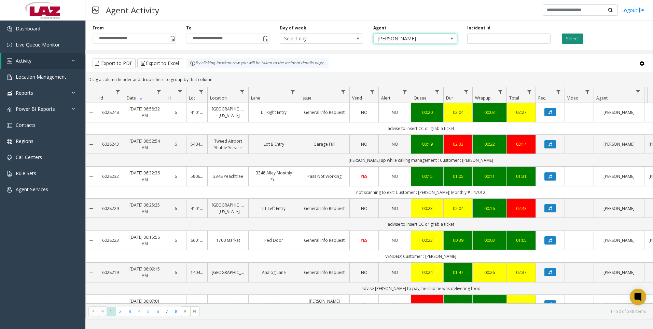
click at [567, 37] on button "Select" at bounding box center [573, 38] width 22 height 10
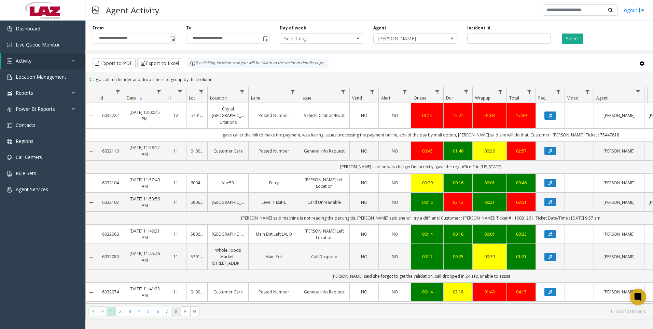
click at [177, 311] on span "8" at bounding box center [175, 310] width 9 height 9
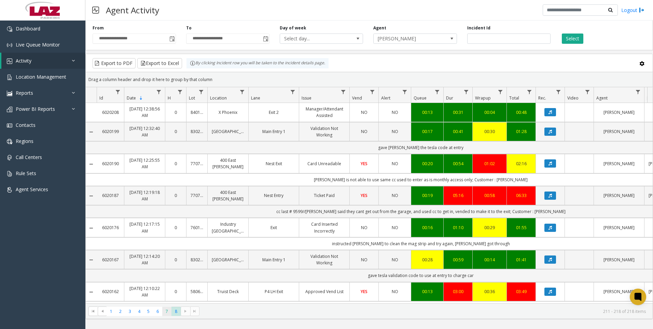
click at [164, 315] on span "7" at bounding box center [166, 310] width 9 height 9
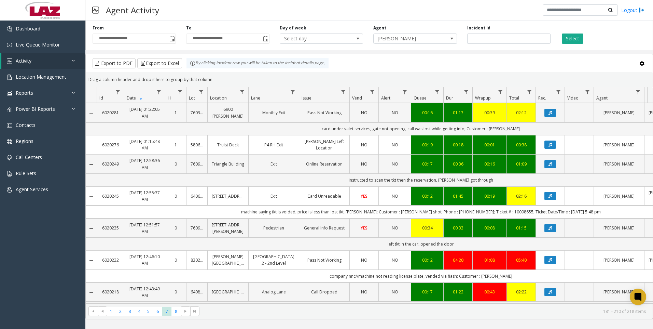
scroll to position [675, 0]
